Goal: Task Accomplishment & Management: Manage account settings

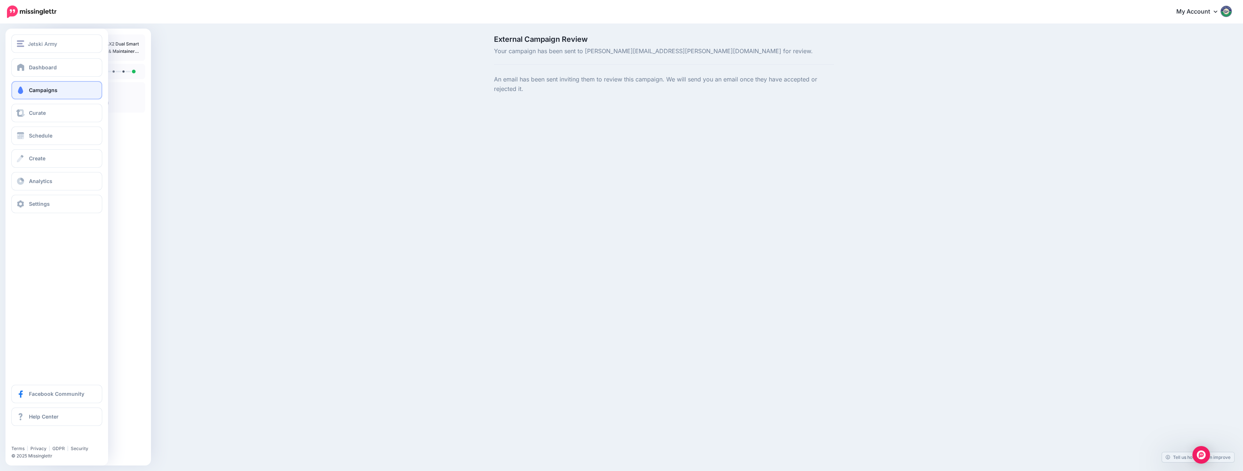
click at [25, 93] on link "Campaigns" at bounding box center [56, 90] width 91 height 18
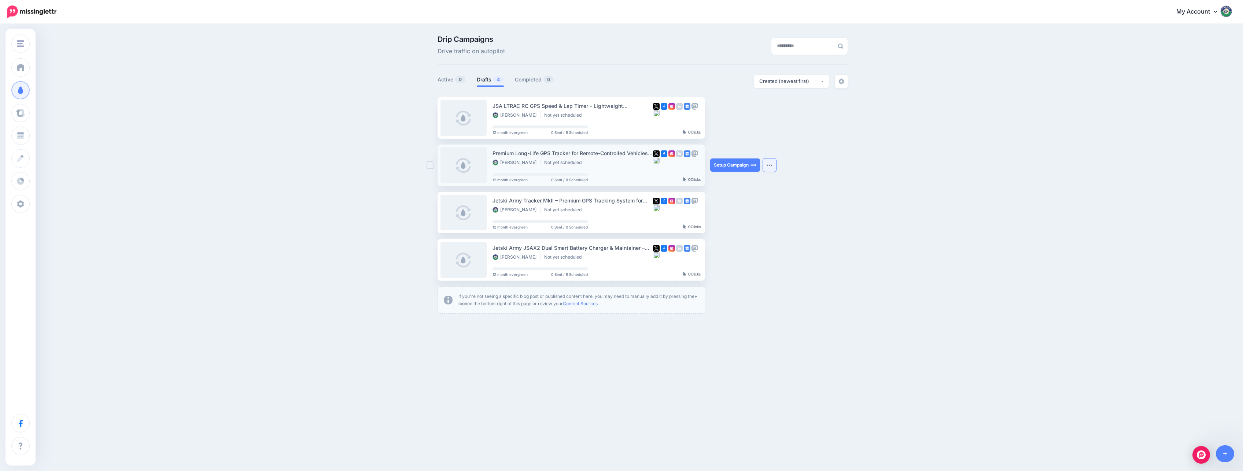
click at [772, 163] on button "button" at bounding box center [769, 164] width 13 height 13
click at [734, 182] on link "Review Campaign" at bounding box center [730, 183] width 85 height 14
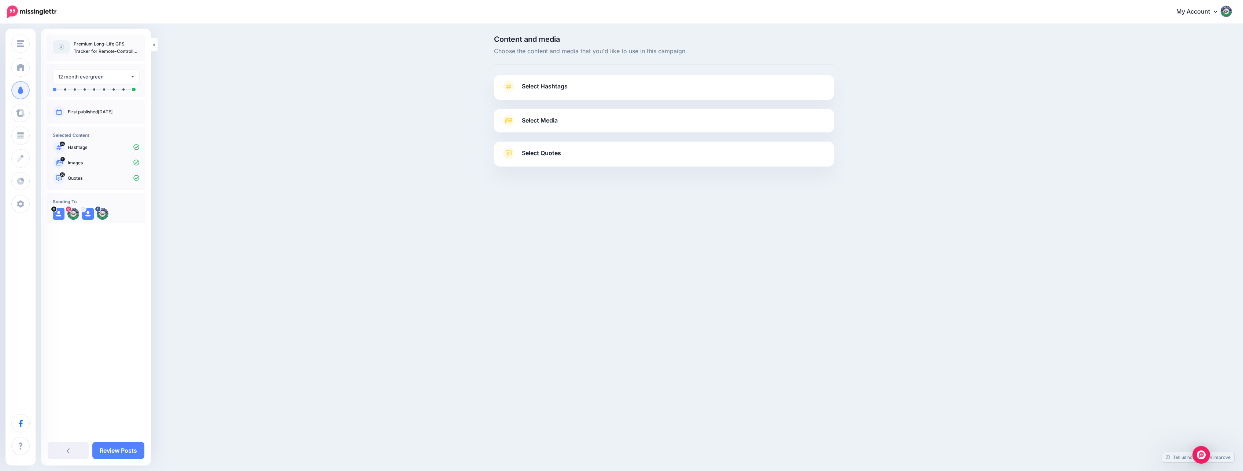
click at [553, 155] on span "Select Quotes" at bounding box center [541, 153] width 39 height 10
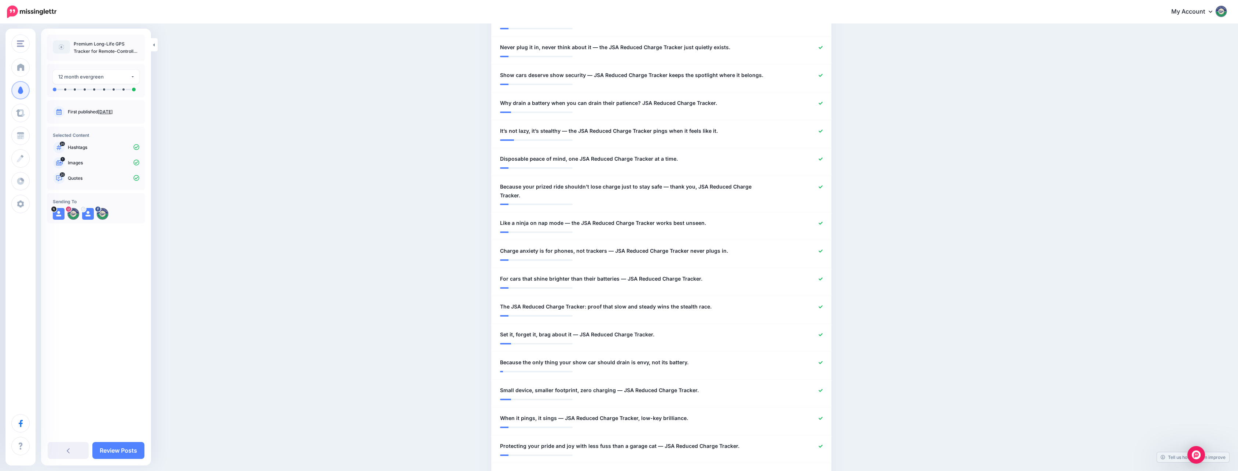
scroll to position [220, 0]
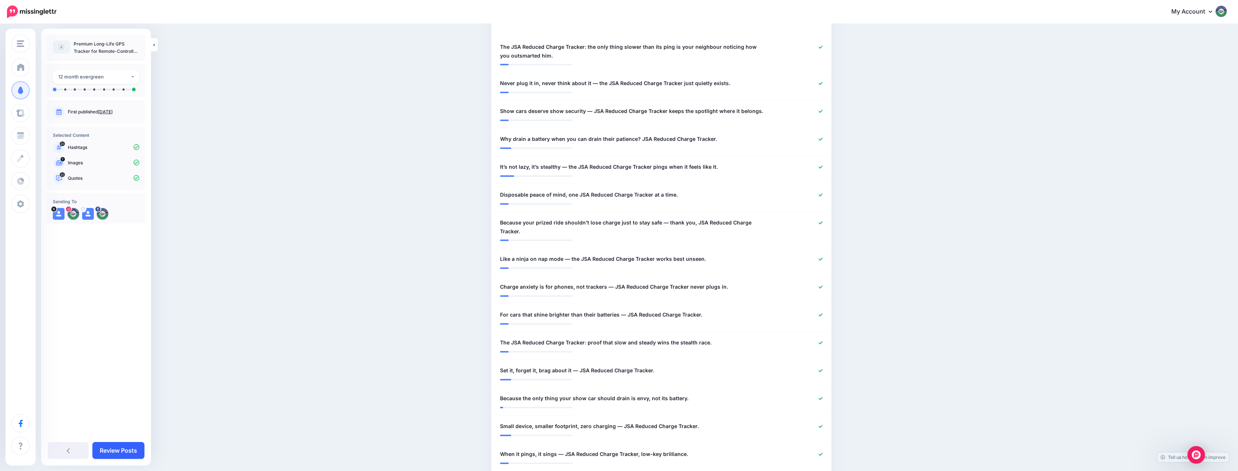
click at [120, 449] on link "Review Posts" at bounding box center [118, 450] width 52 height 17
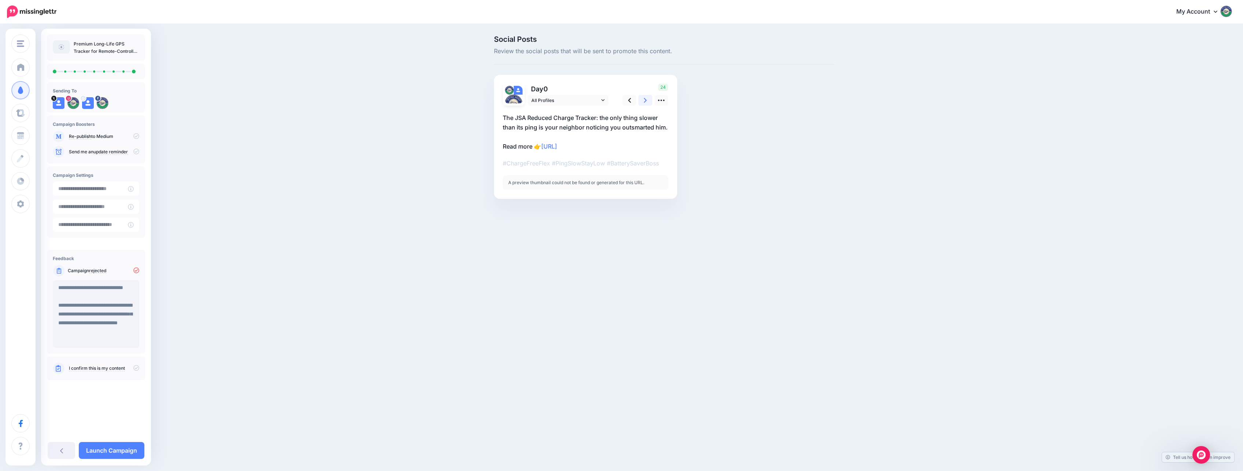
click at [647, 101] on link at bounding box center [646, 100] width 14 height 11
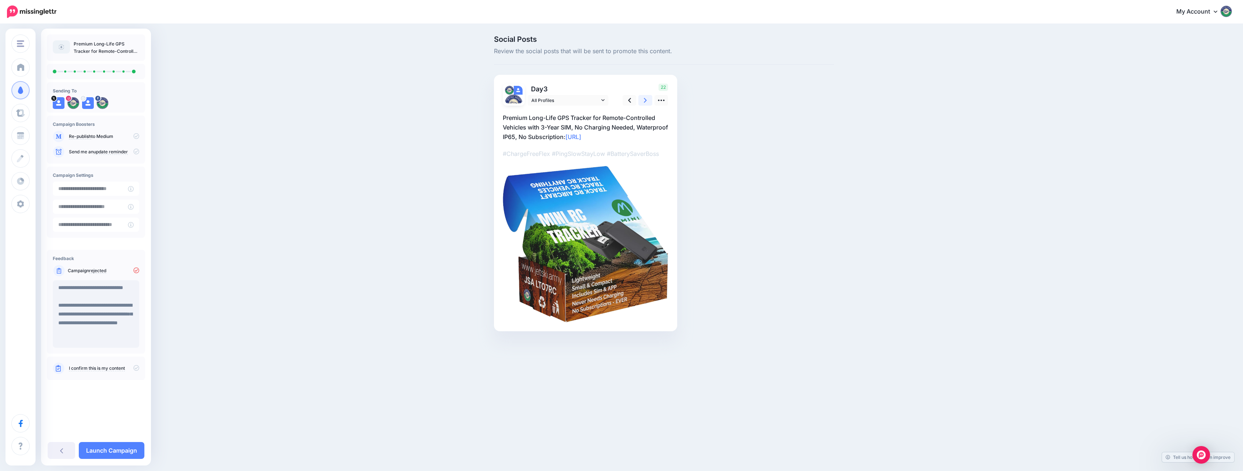
click at [647, 101] on link at bounding box center [646, 100] width 14 height 11
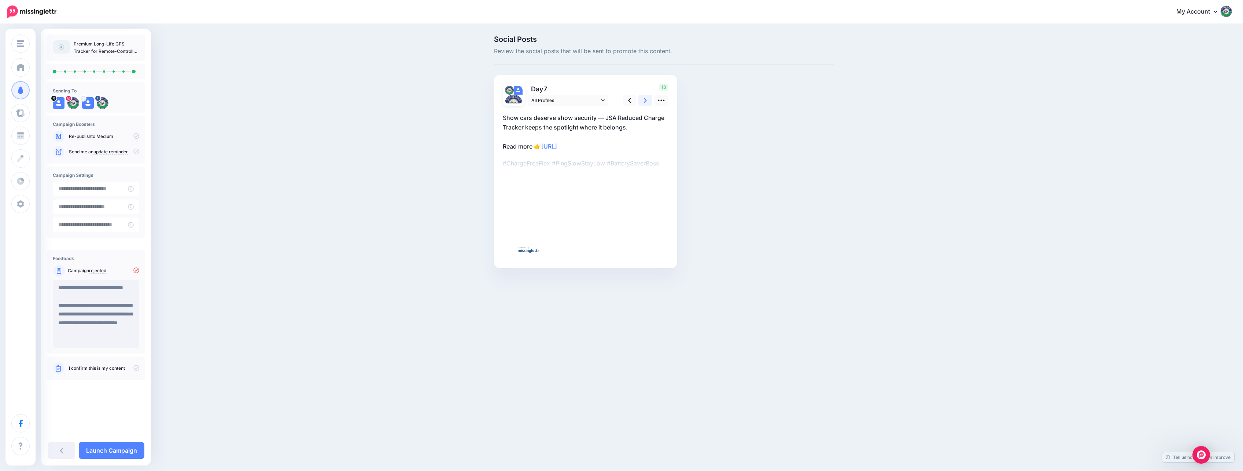
click at [647, 101] on link at bounding box center [646, 100] width 14 height 11
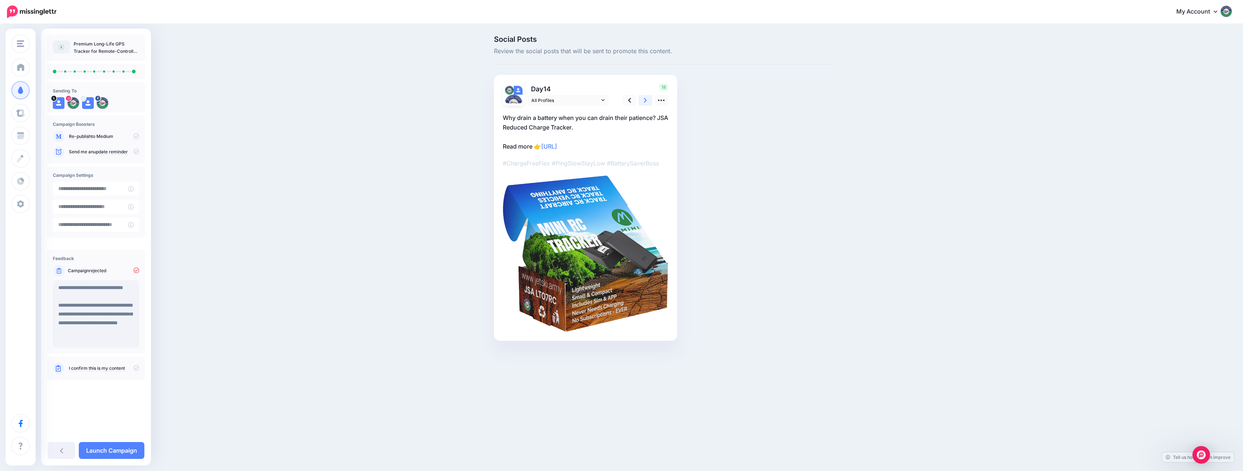
click at [647, 101] on link at bounding box center [646, 100] width 14 height 11
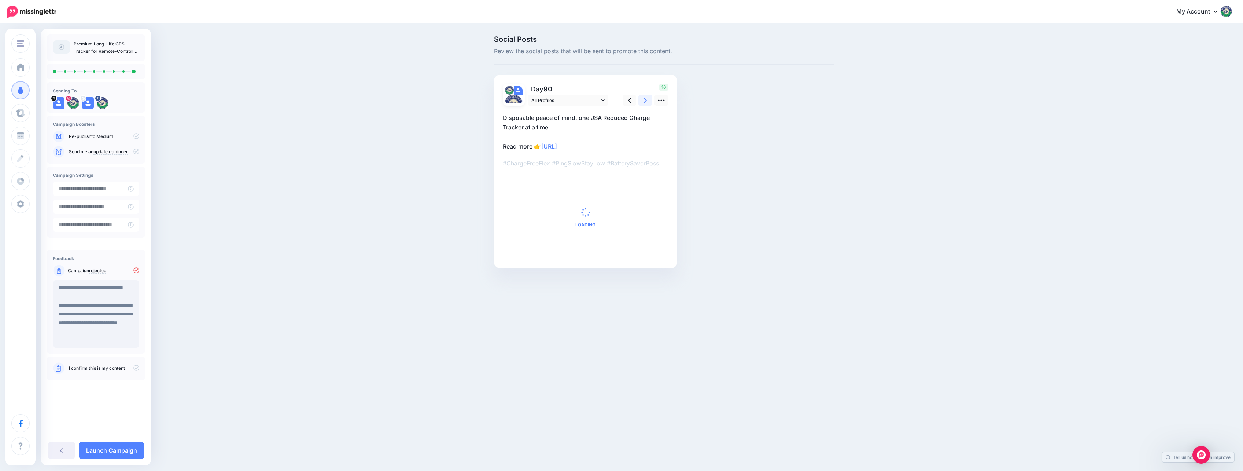
click at [647, 101] on link at bounding box center [646, 100] width 14 height 11
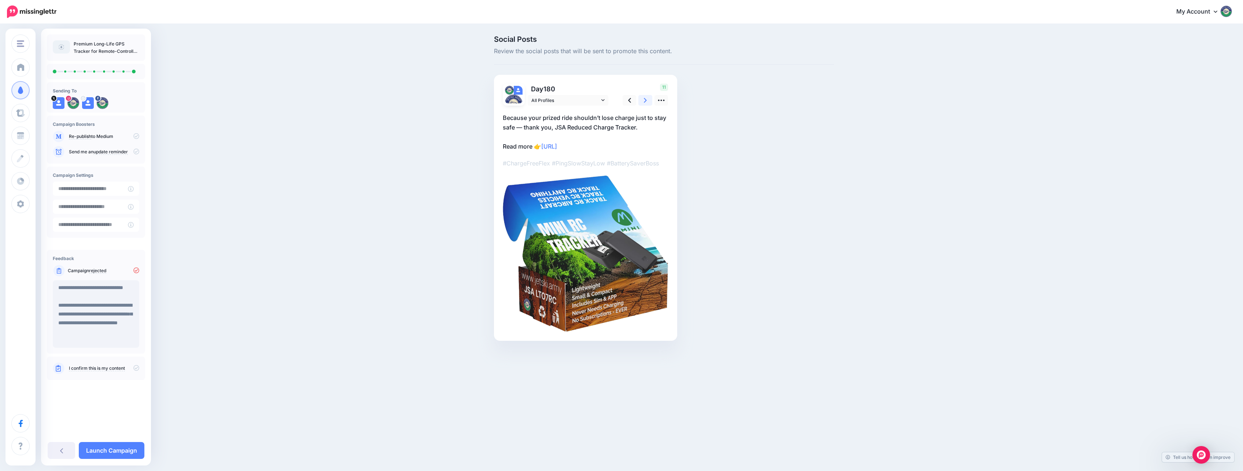
click at [647, 101] on link at bounding box center [646, 100] width 14 height 11
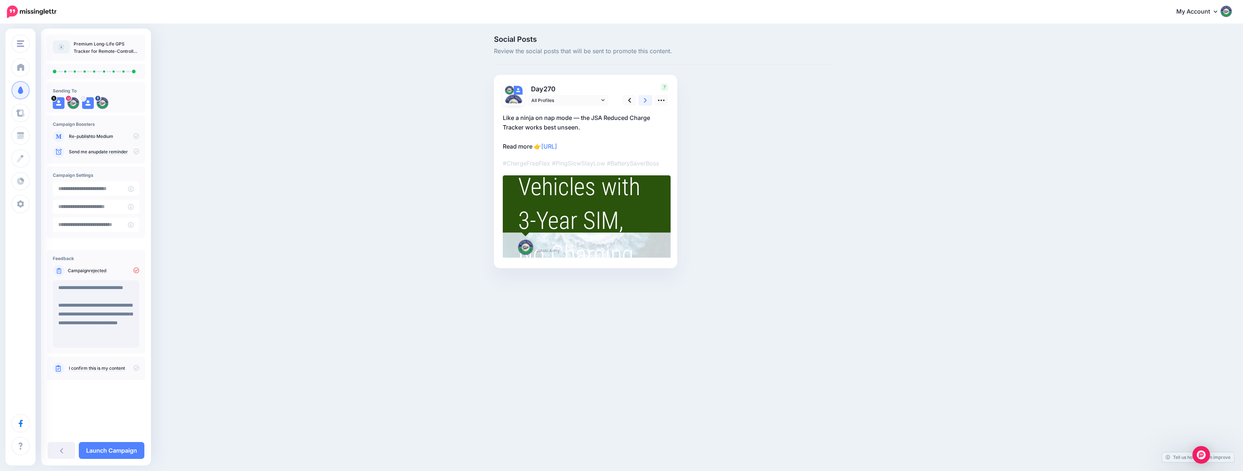
click at [647, 101] on link at bounding box center [646, 100] width 14 height 11
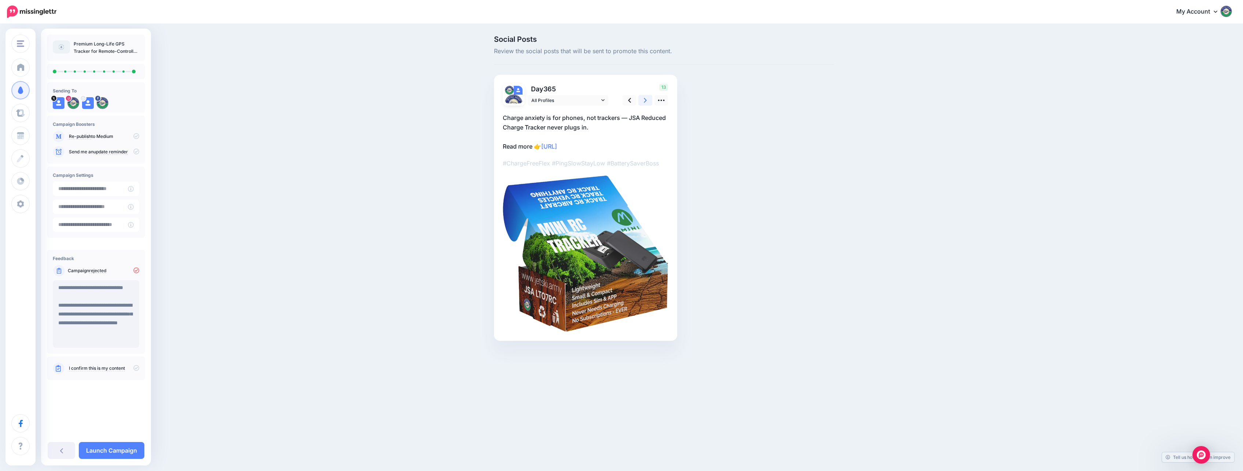
click at [647, 101] on link at bounding box center [646, 100] width 14 height 11
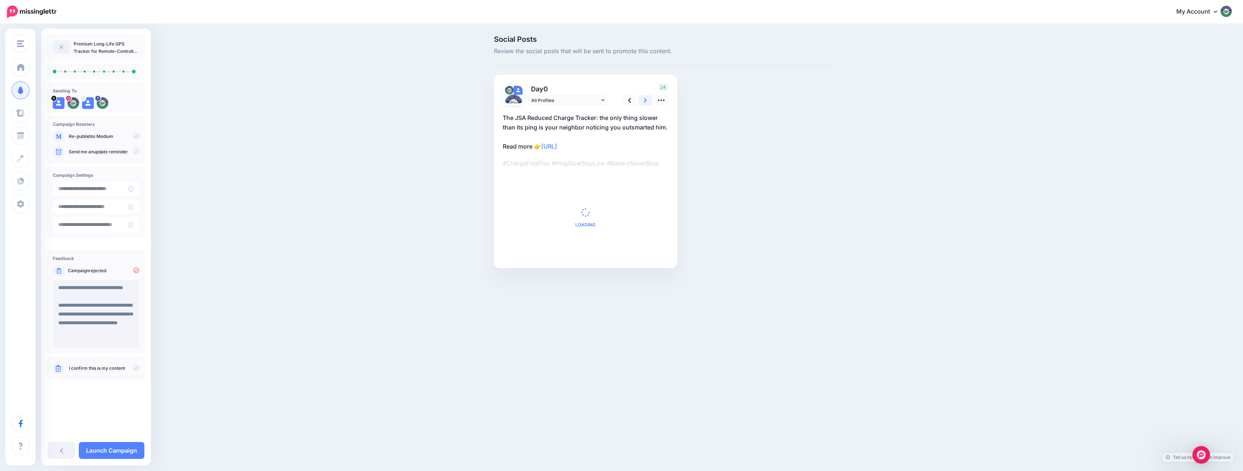
click at [647, 101] on link at bounding box center [646, 100] width 14 height 11
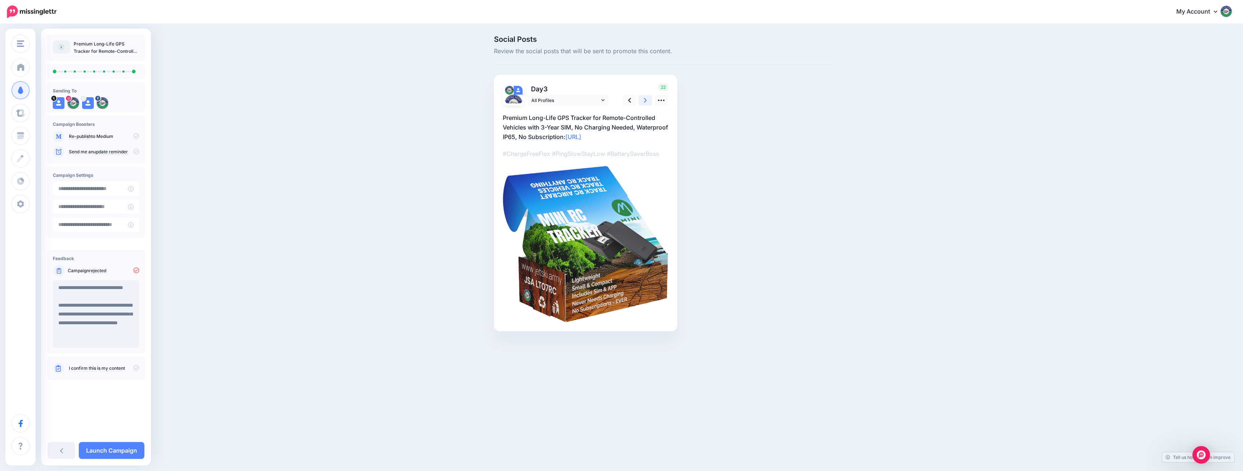
click at [647, 101] on link at bounding box center [646, 100] width 14 height 11
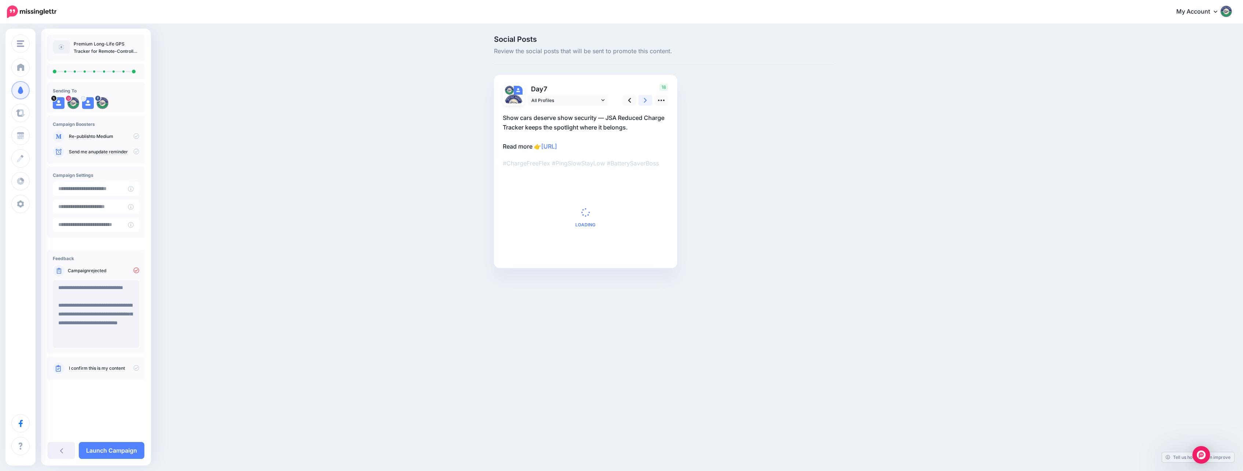
click at [647, 101] on link at bounding box center [646, 100] width 14 height 11
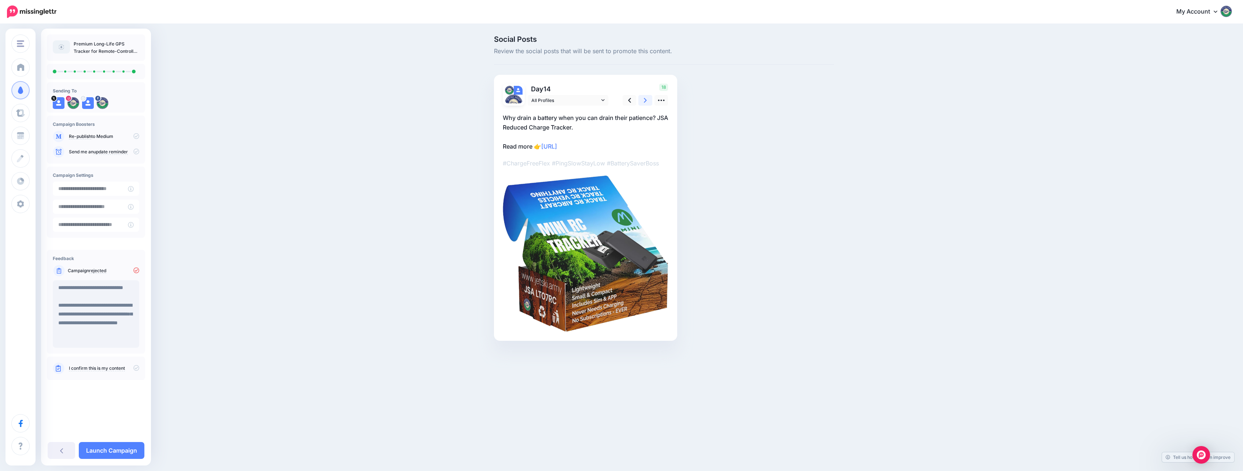
click at [647, 101] on link at bounding box center [646, 100] width 14 height 11
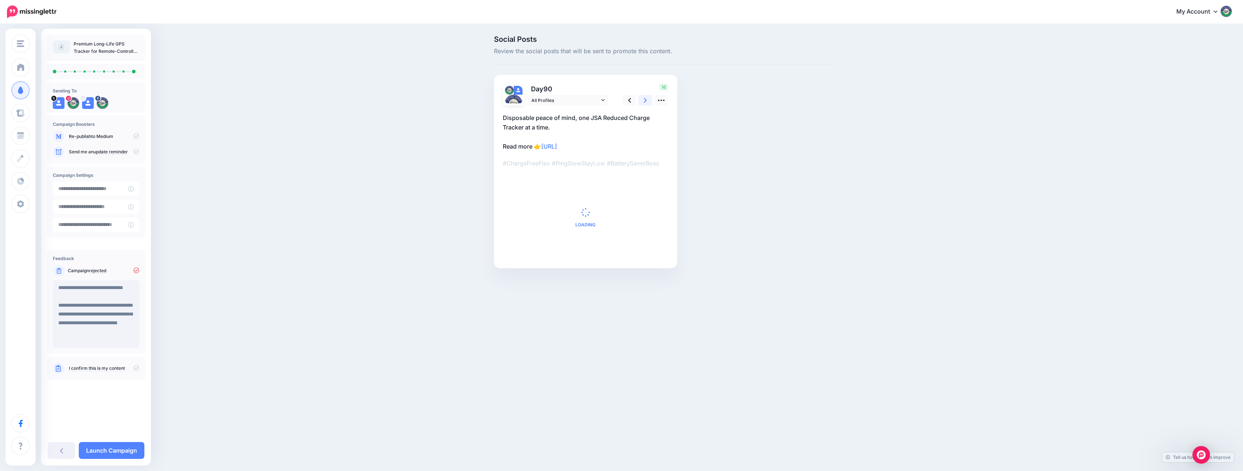
click at [647, 101] on link at bounding box center [646, 100] width 14 height 11
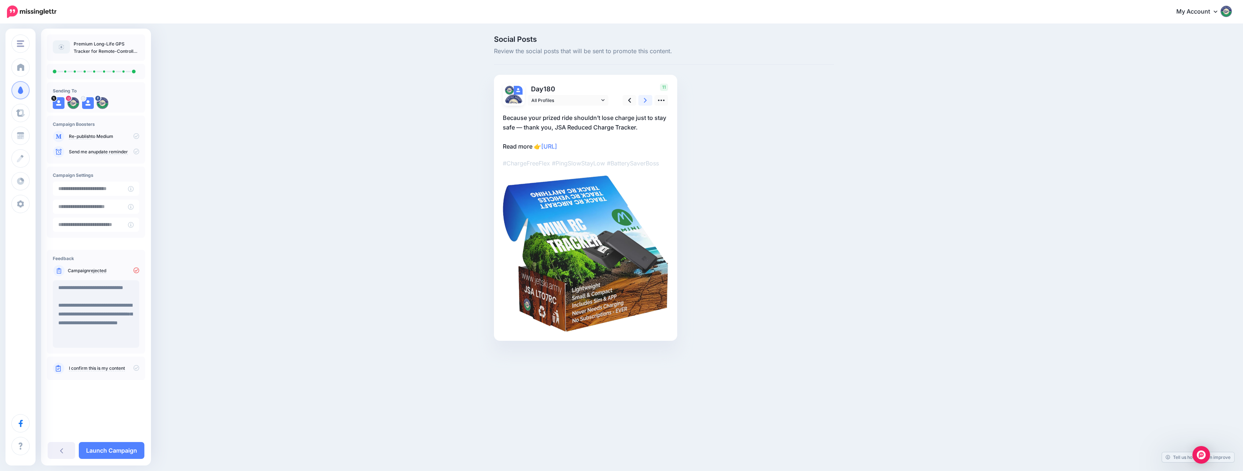
click at [647, 101] on link at bounding box center [646, 100] width 14 height 11
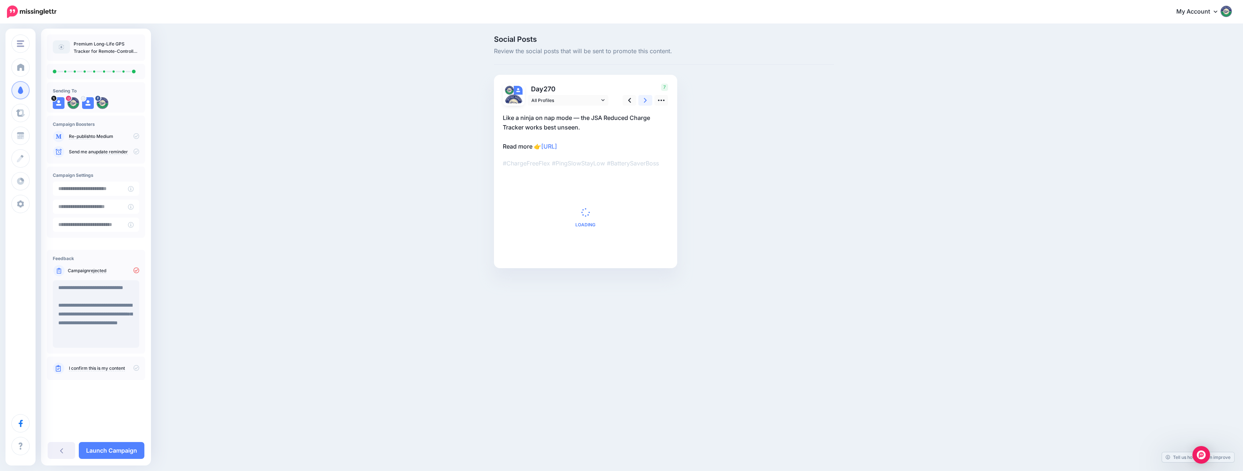
click at [647, 101] on link at bounding box center [646, 100] width 14 height 11
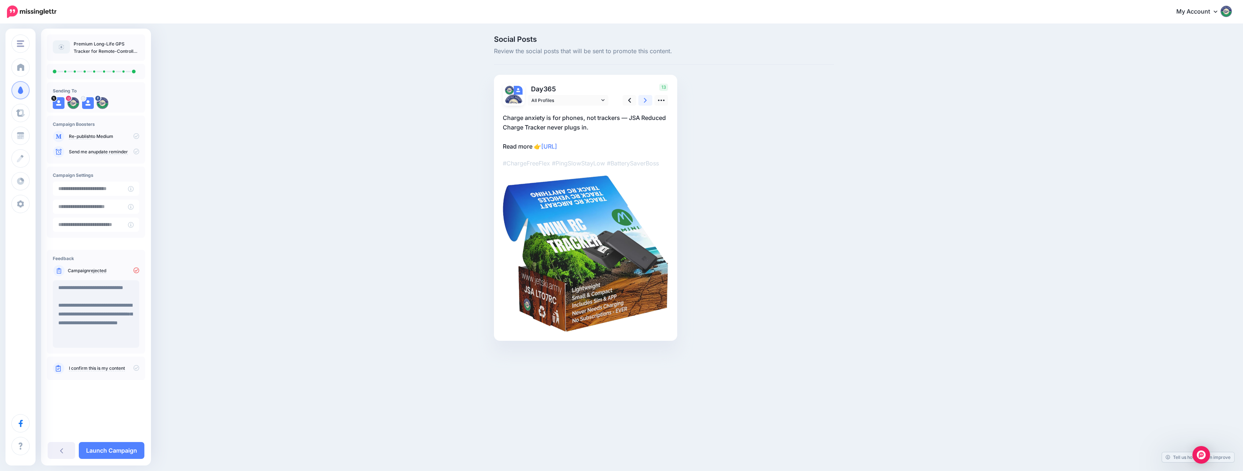
click at [647, 101] on link at bounding box center [646, 100] width 14 height 11
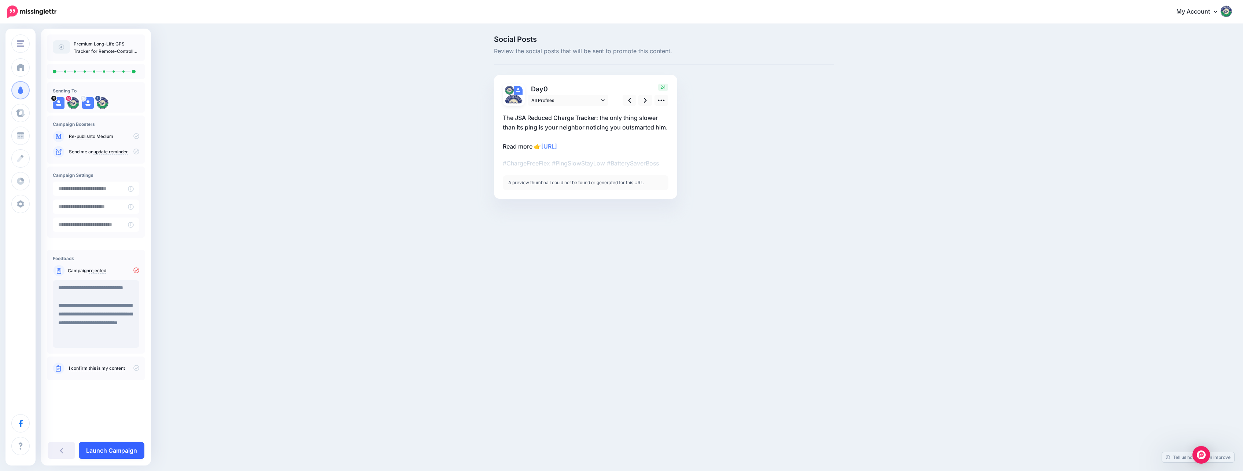
click at [123, 444] on link "Launch Campaign" at bounding box center [112, 450] width 66 height 17
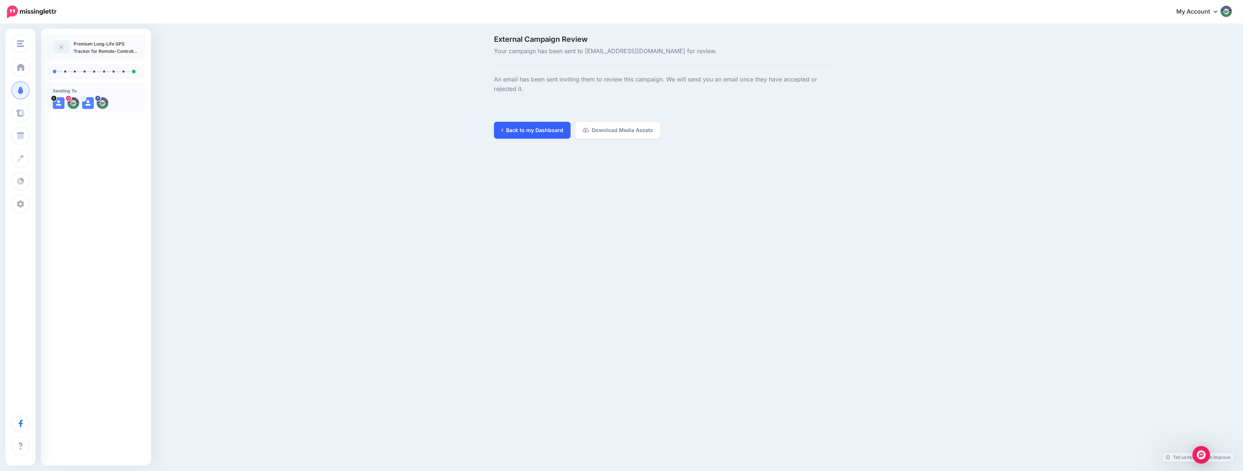
click at [546, 133] on link "Back to my Dashboard" at bounding box center [532, 130] width 77 height 17
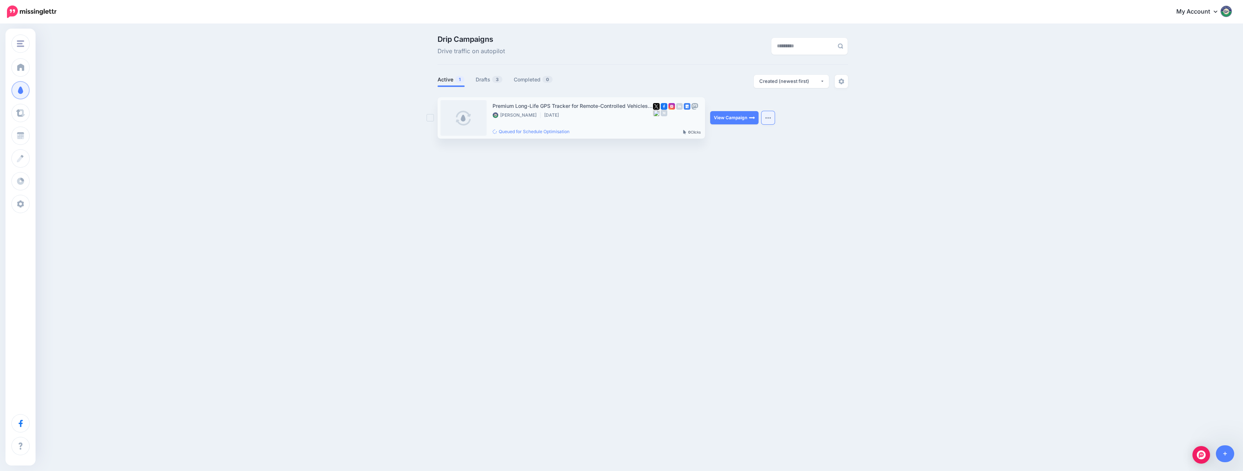
click at [769, 118] on img "button" at bounding box center [768, 118] width 6 height 2
click at [839, 143] on div "Drip Campaigns Drive traffic on autopilot Active 1 3 0" at bounding box center [621, 90] width 1243 height 130
click at [478, 77] on link "Drafts 3" at bounding box center [489, 79] width 27 height 9
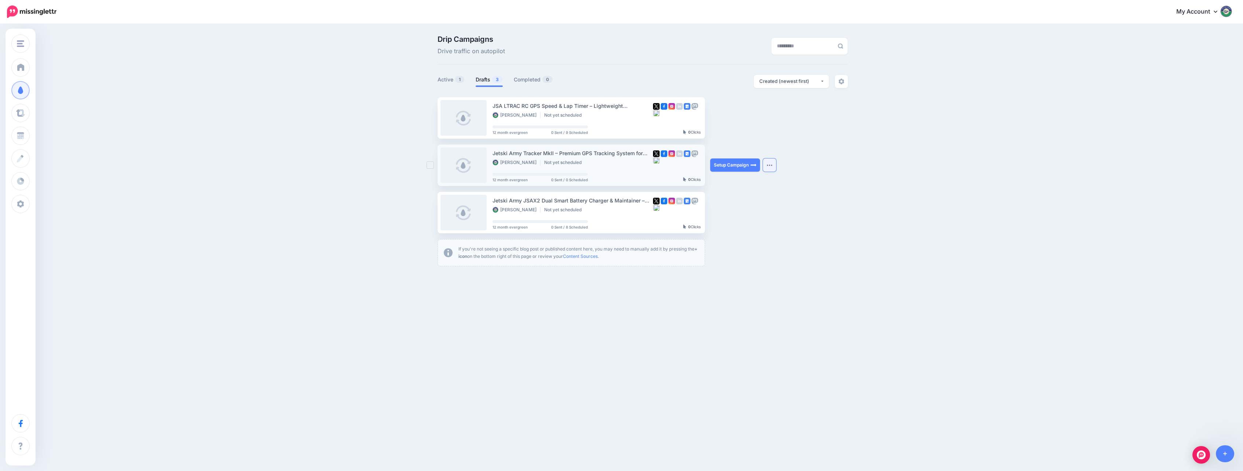
click at [770, 161] on button "button" at bounding box center [769, 164] width 13 height 13
click at [736, 184] on link "Edit Campaign" at bounding box center [730, 183] width 85 height 14
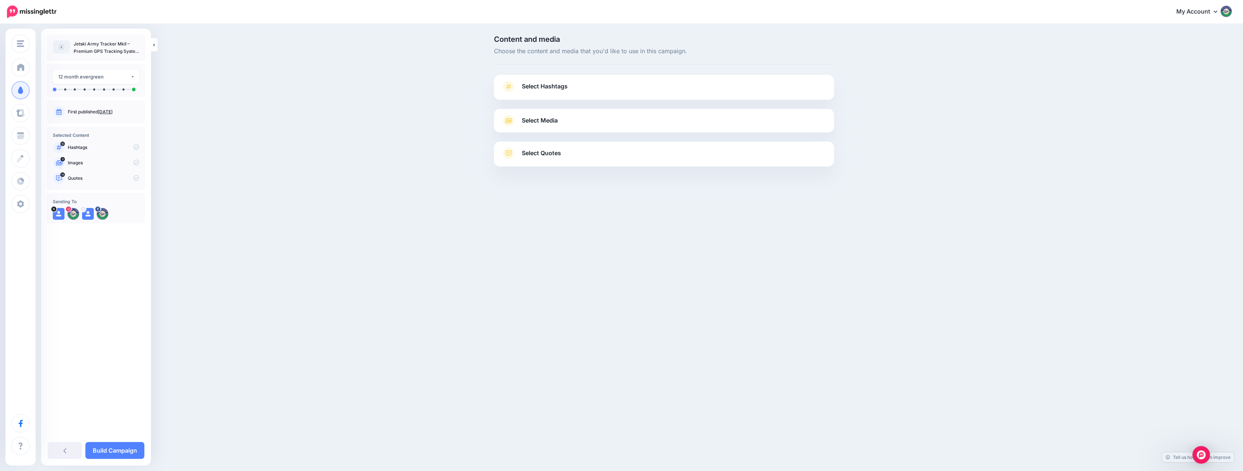
click at [558, 153] on span "Select Quotes" at bounding box center [541, 153] width 39 height 10
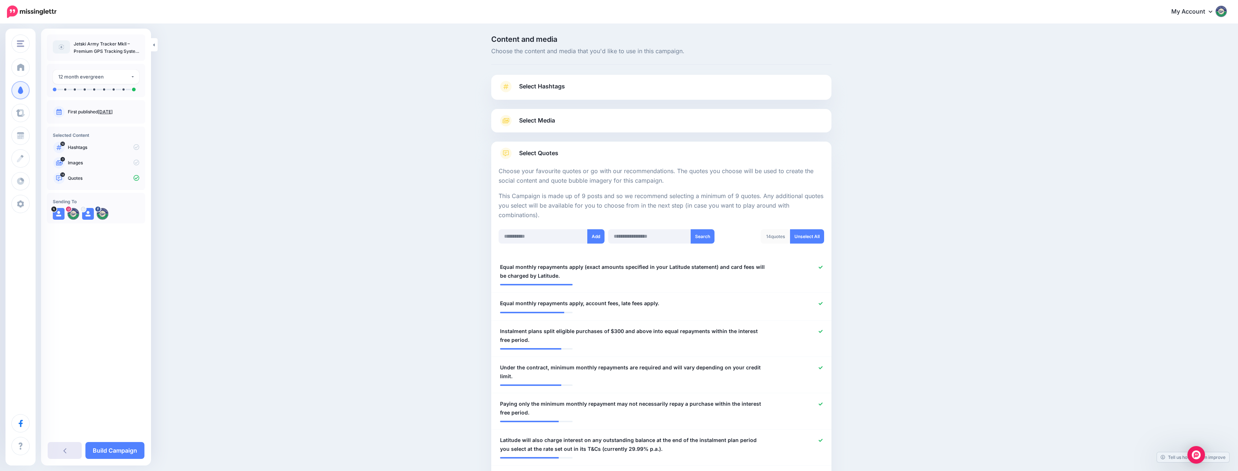
click at [63, 453] on link at bounding box center [65, 450] width 34 height 17
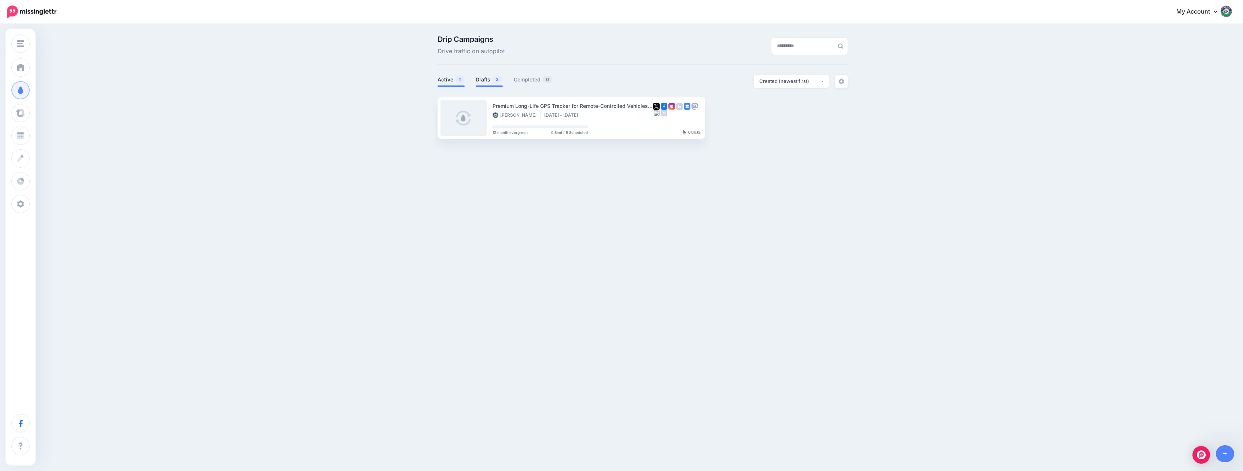
click at [489, 77] on link "Drafts 3" at bounding box center [489, 79] width 27 height 9
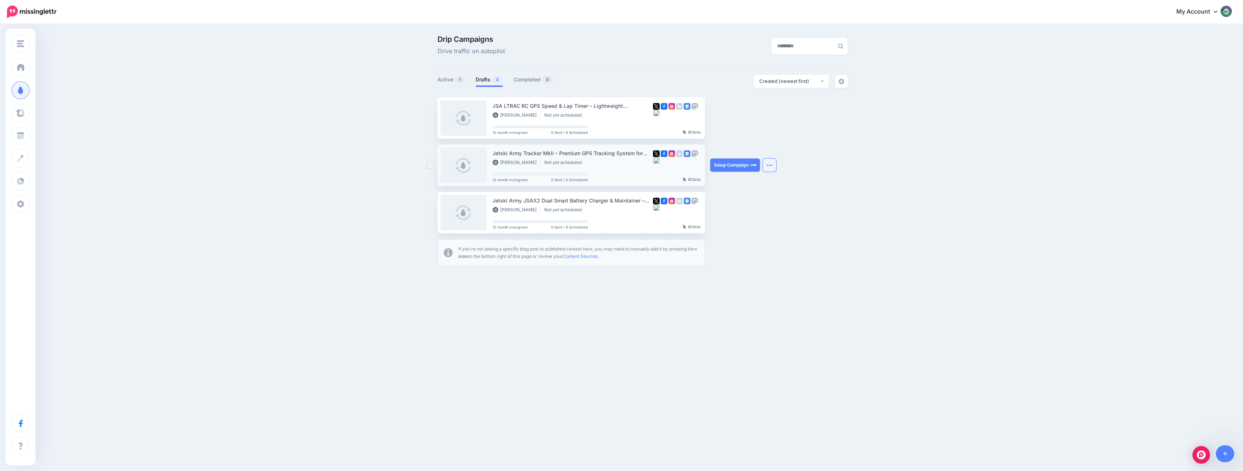
click at [773, 165] on img "button" at bounding box center [770, 165] width 6 height 2
click at [746, 251] on link "View Original Source" at bounding box center [730, 249] width 85 height 14
click at [1198, 454] on img "Open Intercom Messenger" at bounding box center [1202, 455] width 10 height 10
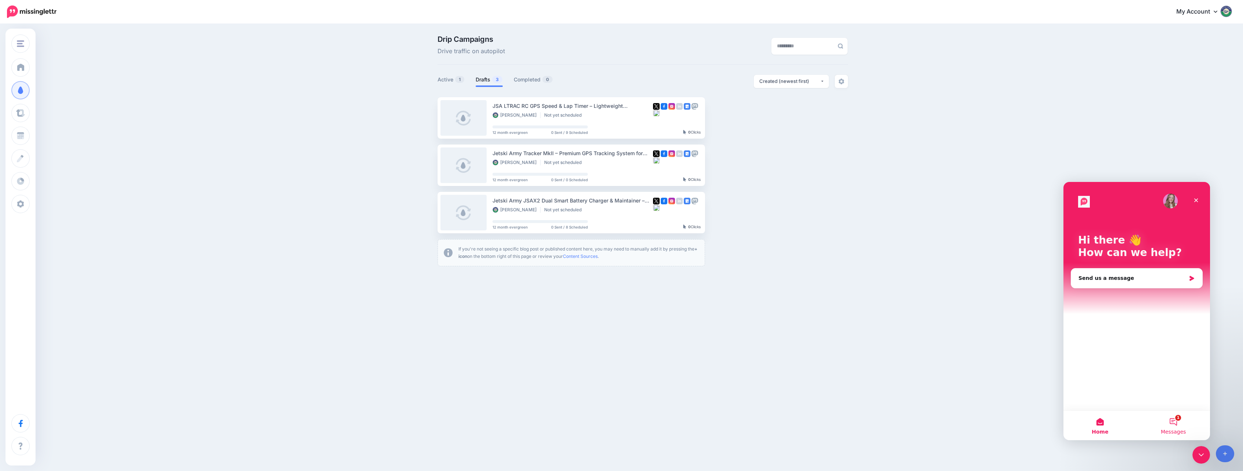
click at [1177, 429] on span "Messages" at bounding box center [1173, 431] width 25 height 5
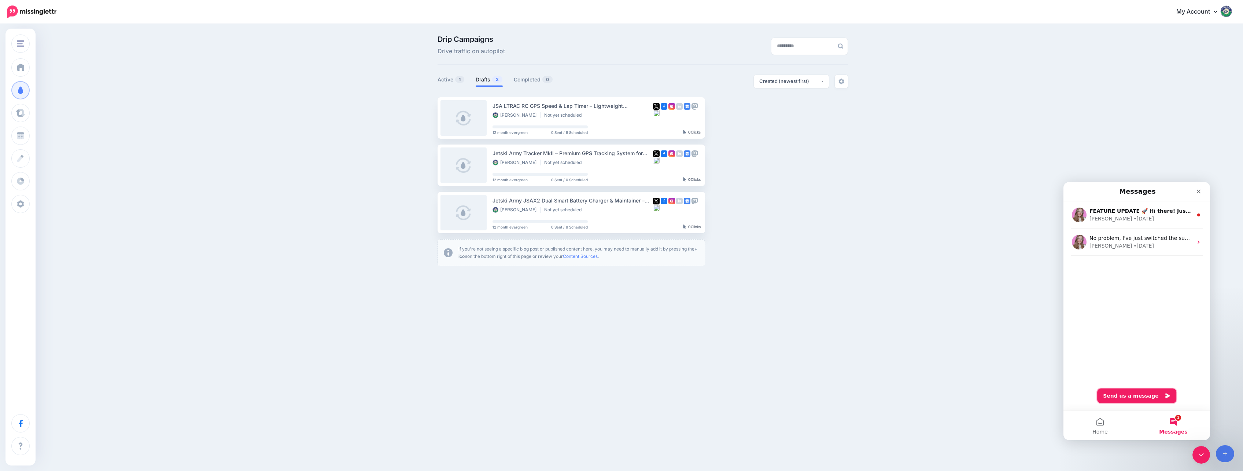
click at [1136, 393] on button "Send us a message" at bounding box center [1136, 395] width 79 height 15
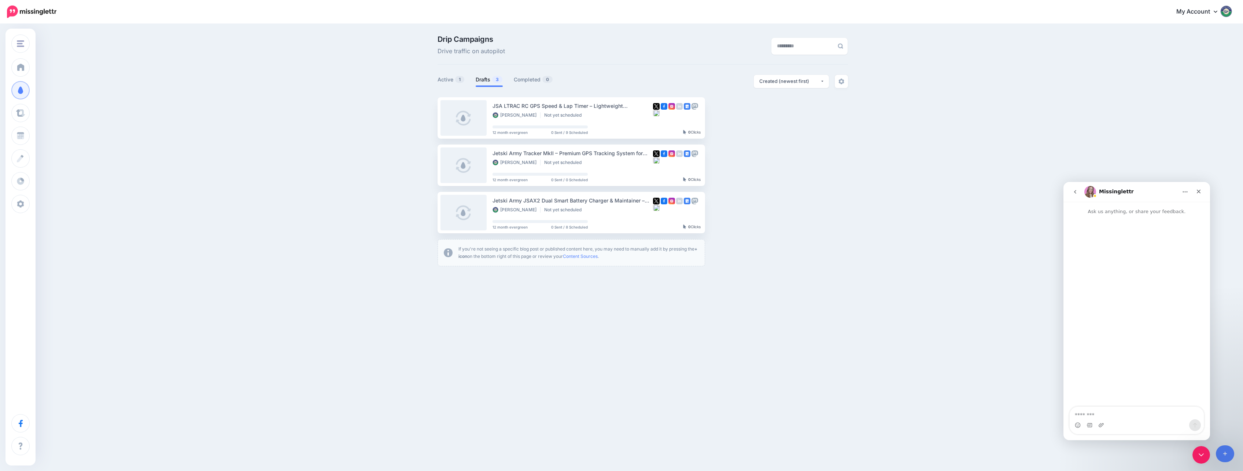
click at [1110, 418] on textarea "Message…" at bounding box center [1137, 412] width 134 height 12
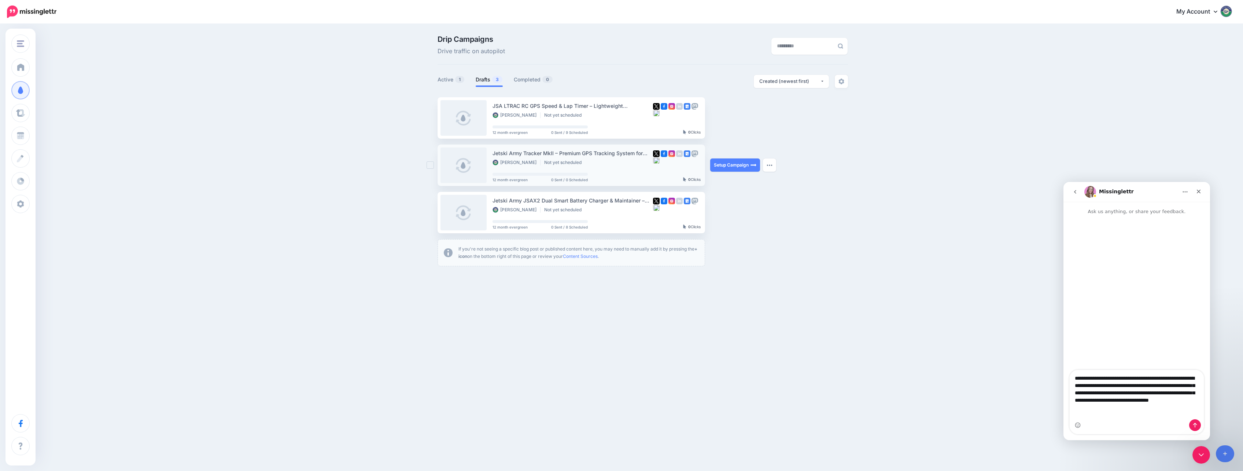
type textarea "**********"
drag, startPoint x: 493, startPoint y: 153, endPoint x: 644, endPoint y: 152, distance: 150.6
click at [644, 152] on div "Jetski Army Tracker MkII – Premium GPS Tracking System for High-Value Jetskis, …" at bounding box center [573, 153] width 161 height 8
copy div "Jetski Army Tracker MkII – Premium GPS Tracking System for"
click at [770, 163] on button "button" at bounding box center [769, 164] width 13 height 13
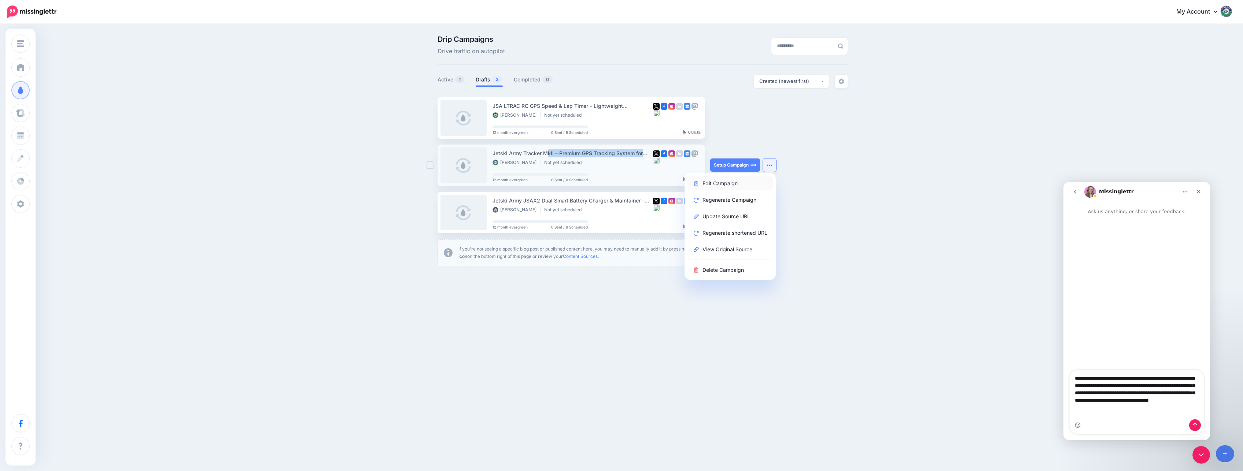
click at [725, 185] on link "Edit Campaign" at bounding box center [730, 183] width 85 height 14
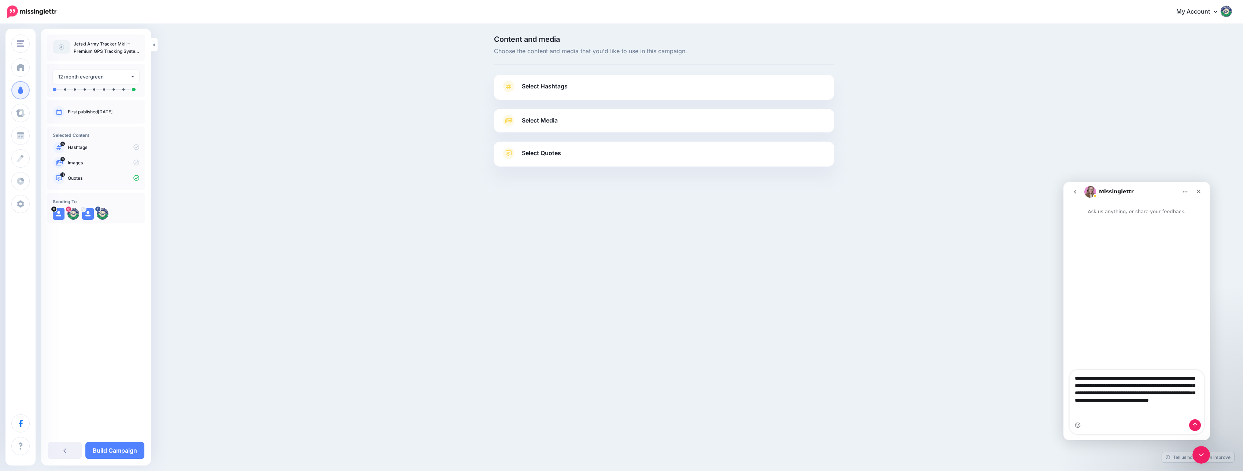
click at [1143, 412] on textarea "**********" at bounding box center [1137, 391] width 134 height 42
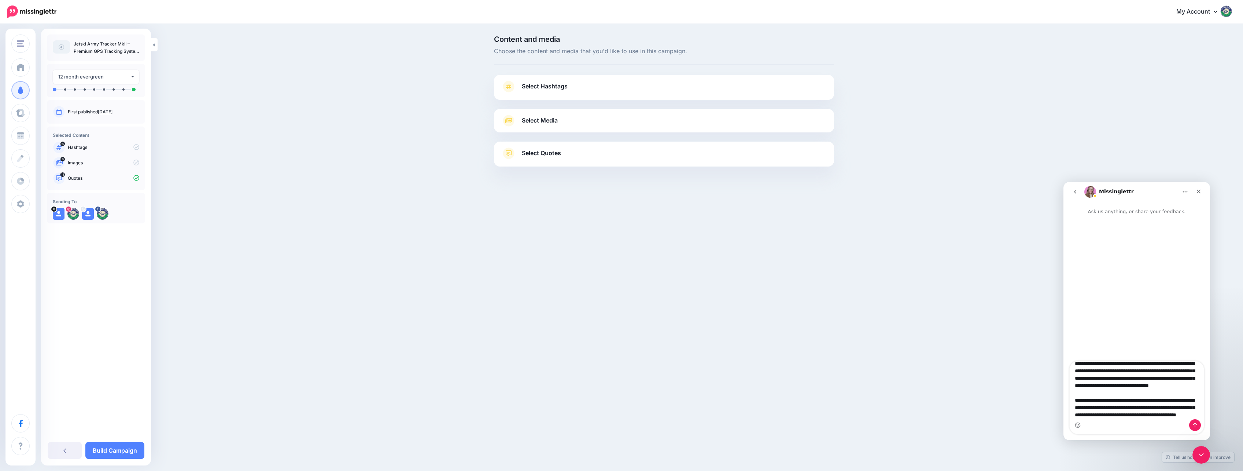
scroll to position [19, 0]
click at [1151, 415] on textarea "**********" at bounding box center [1137, 390] width 134 height 58
type textarea "**********"
click at [1193, 423] on icon "Send a message…" at bounding box center [1195, 425] width 6 height 6
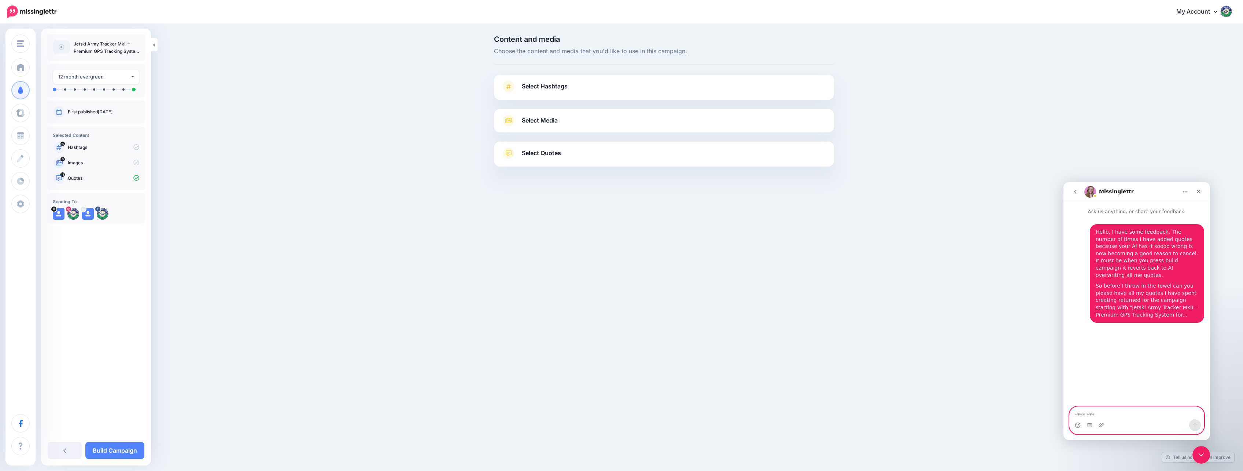
scroll to position [0, 0]
click at [543, 155] on span "Select Quotes" at bounding box center [541, 153] width 39 height 10
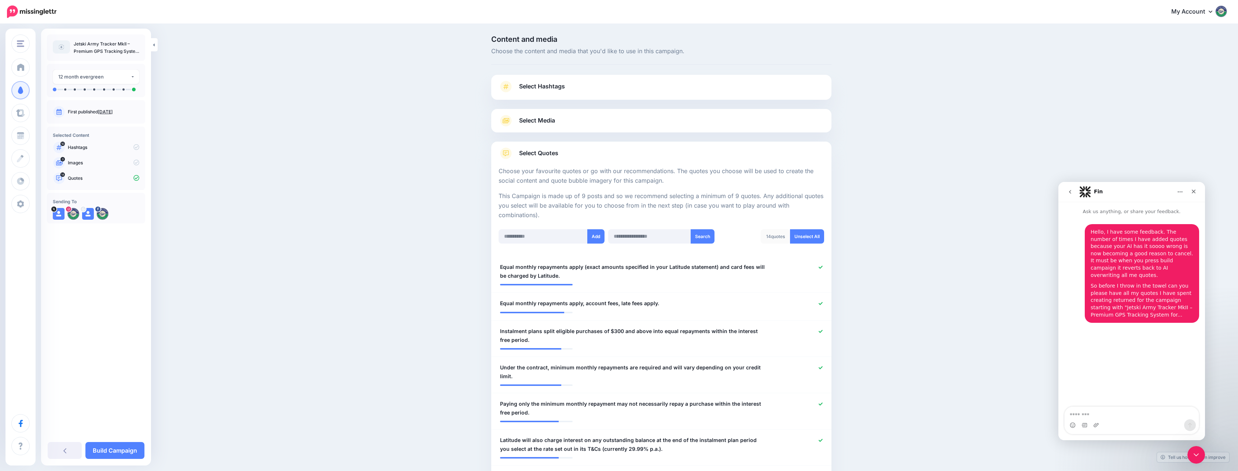
click at [543, 155] on span "Select Quotes" at bounding box center [538, 153] width 39 height 10
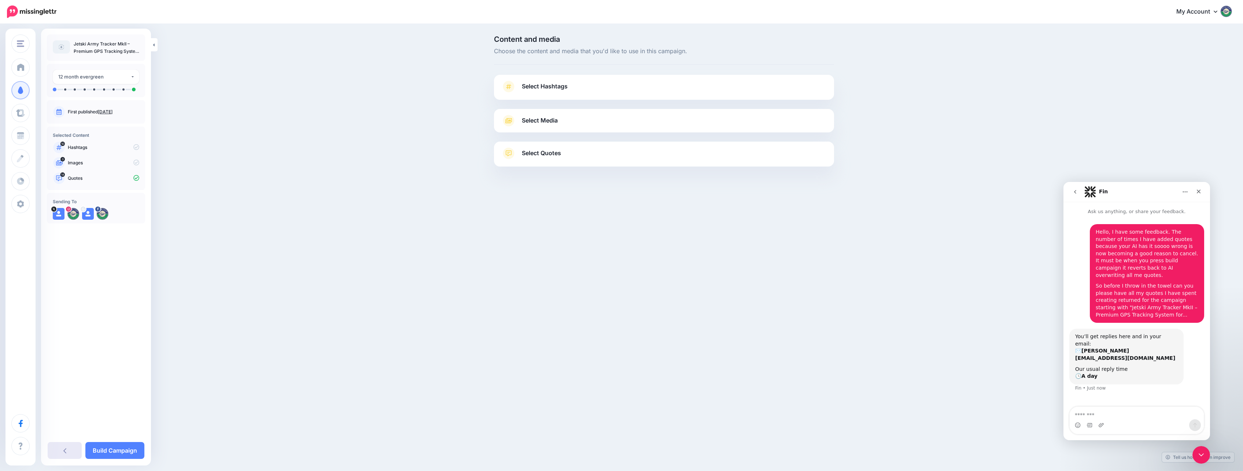
click at [67, 450] on link at bounding box center [65, 450] width 34 height 17
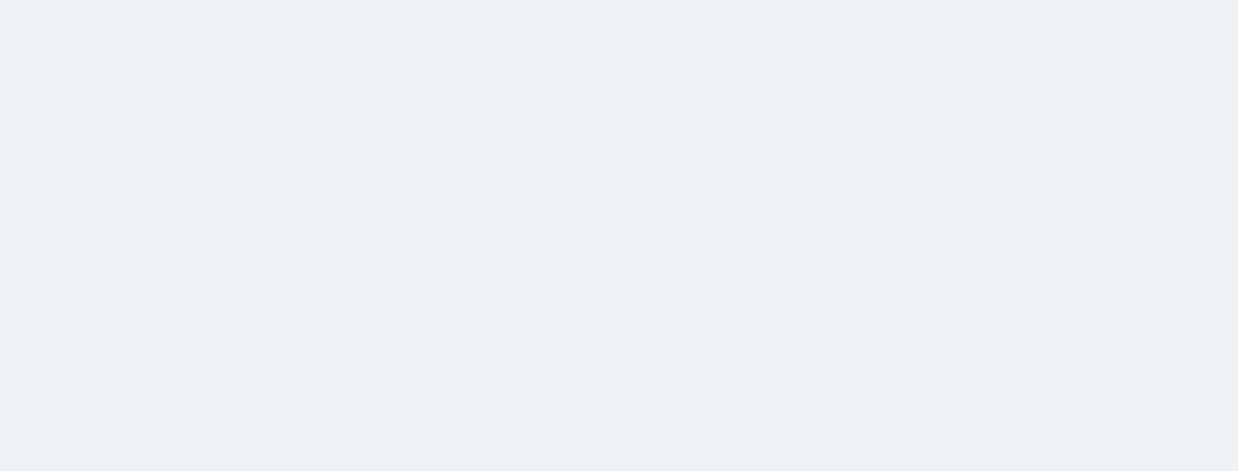
click at [25, 87] on span at bounding box center [21, 90] width 10 height 7
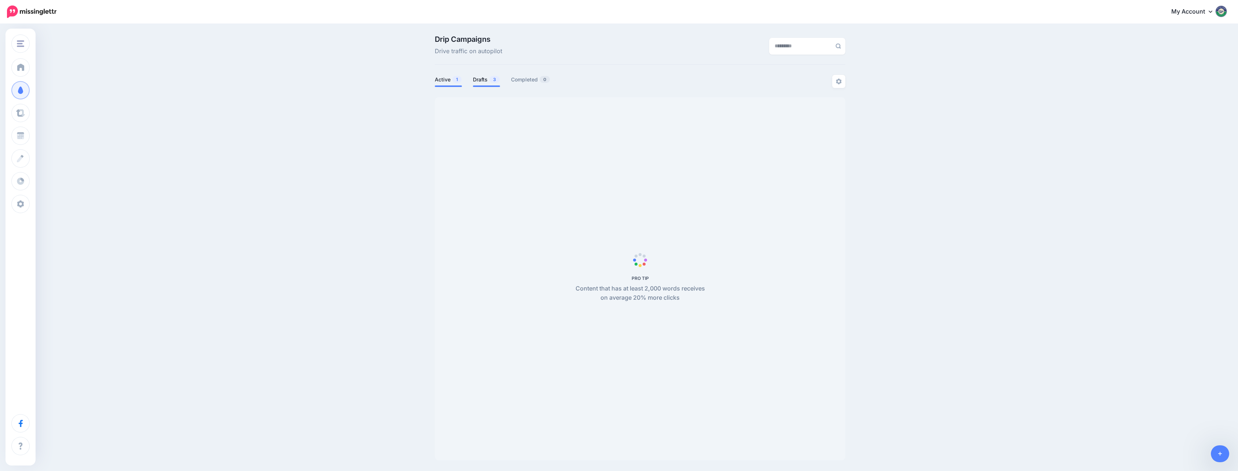
click at [479, 81] on link "Drafts 3" at bounding box center [486, 79] width 27 height 9
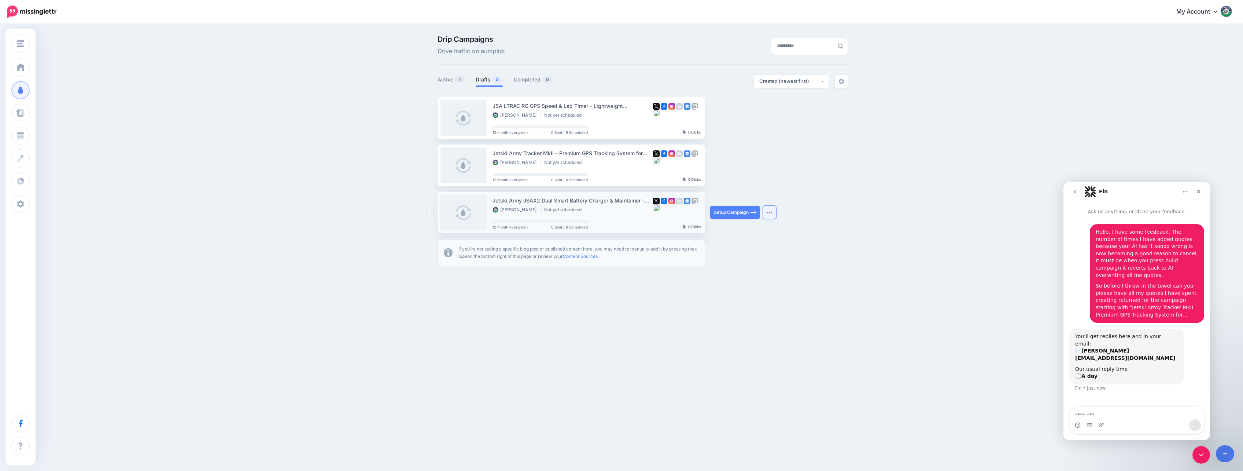
click at [771, 214] on button "button" at bounding box center [769, 212] width 13 height 13
click at [776, 116] on button "button" at bounding box center [769, 117] width 13 height 13
click at [805, 136] on ul "JSA LTRAC RC GPS Speed & Lap Timer – Lightweight Rechargeable Tracker for Model…" at bounding box center [643, 181] width 411 height 169
click at [773, 164] on button "button" at bounding box center [769, 164] width 13 height 13
click at [847, 216] on ul "JSA LTRAC RC GPS Speed & Lap Timer – Lightweight Rechargeable Tracker for Model…" at bounding box center [643, 181] width 411 height 169
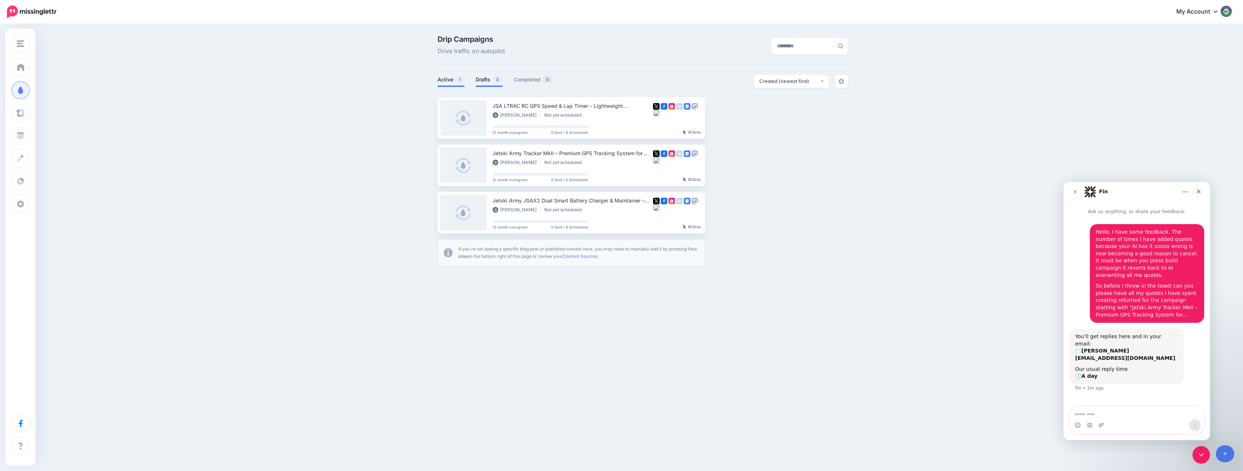
click at [441, 79] on link "Active 1" at bounding box center [451, 79] width 27 height 9
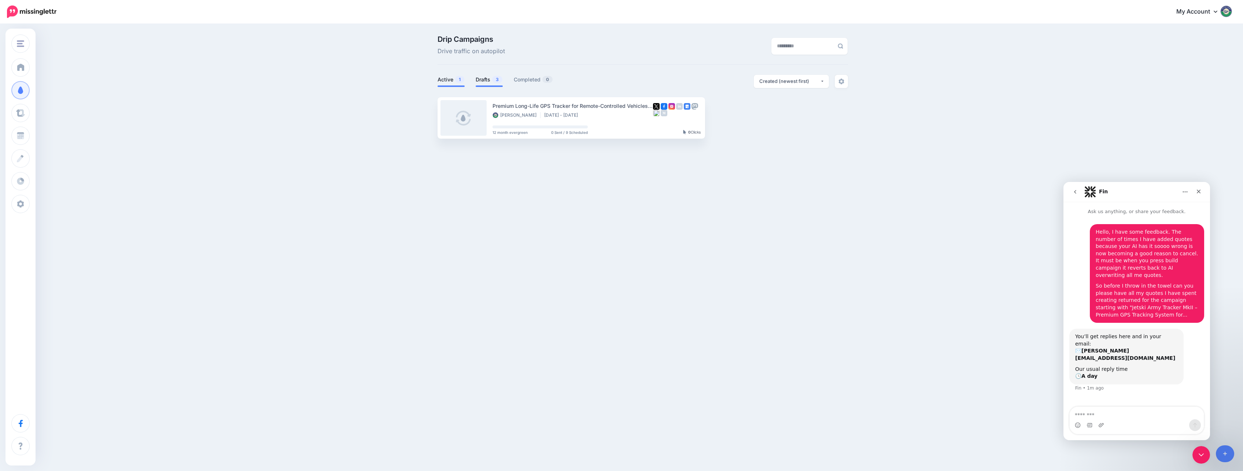
click at [489, 78] on link "Drafts 3" at bounding box center [489, 79] width 27 height 9
